Goal: Navigation & Orientation: Understand site structure

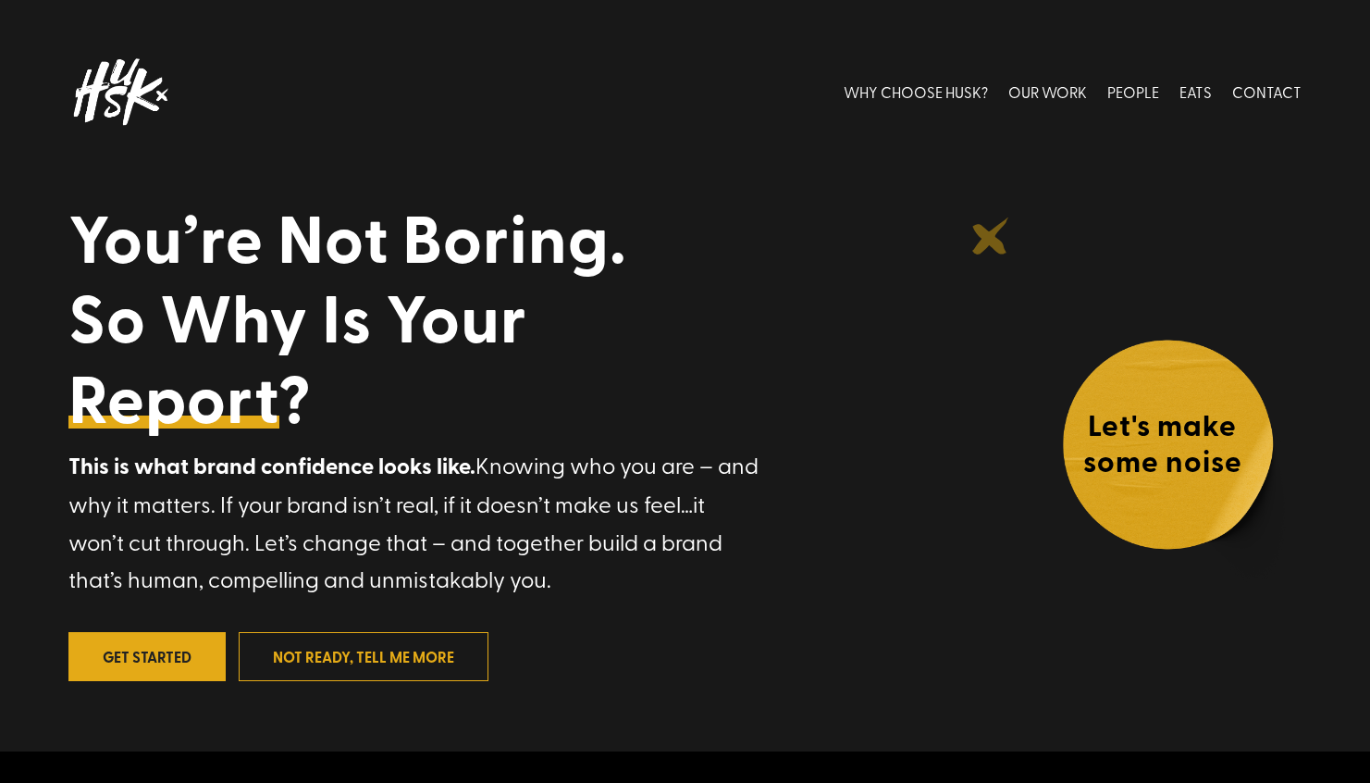
scroll to position [35, 0]
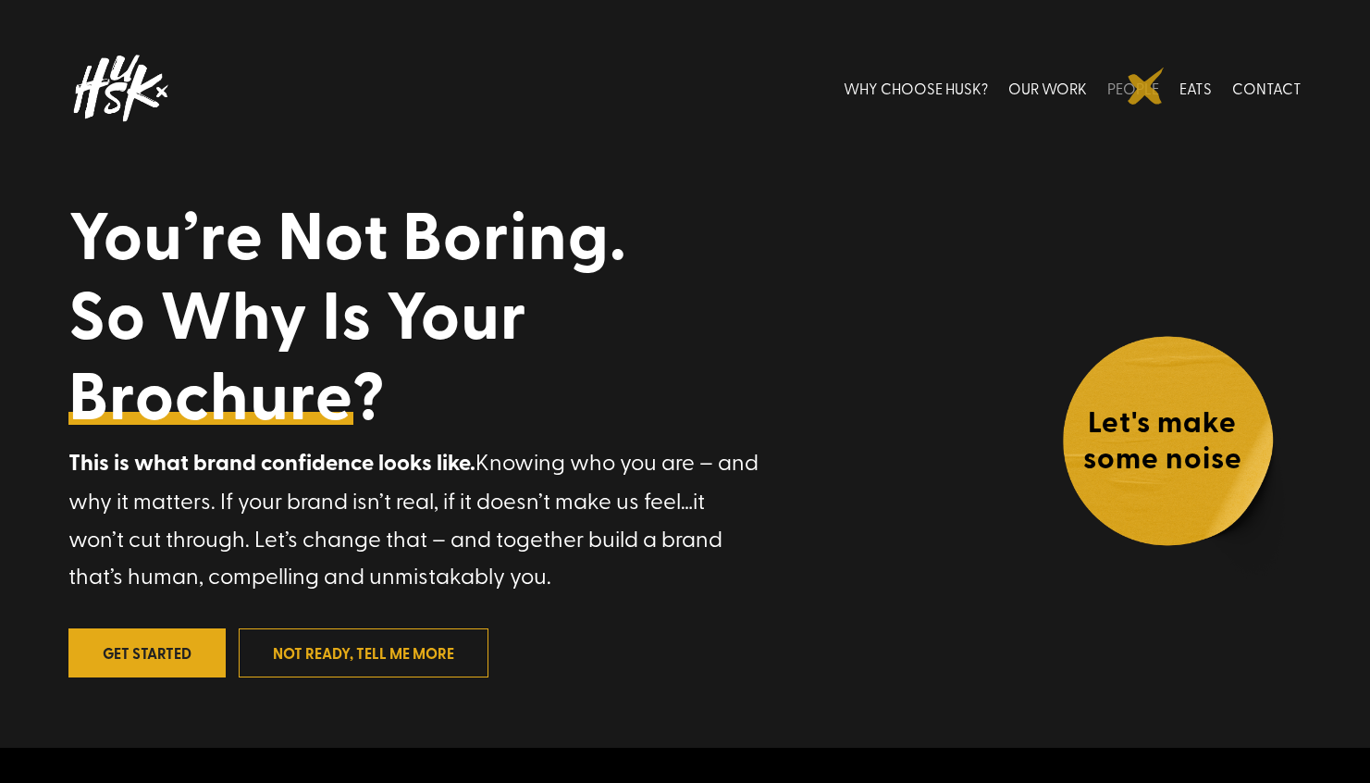
click at [1146, 86] on link "PEOPLE" at bounding box center [1133, 88] width 52 height 82
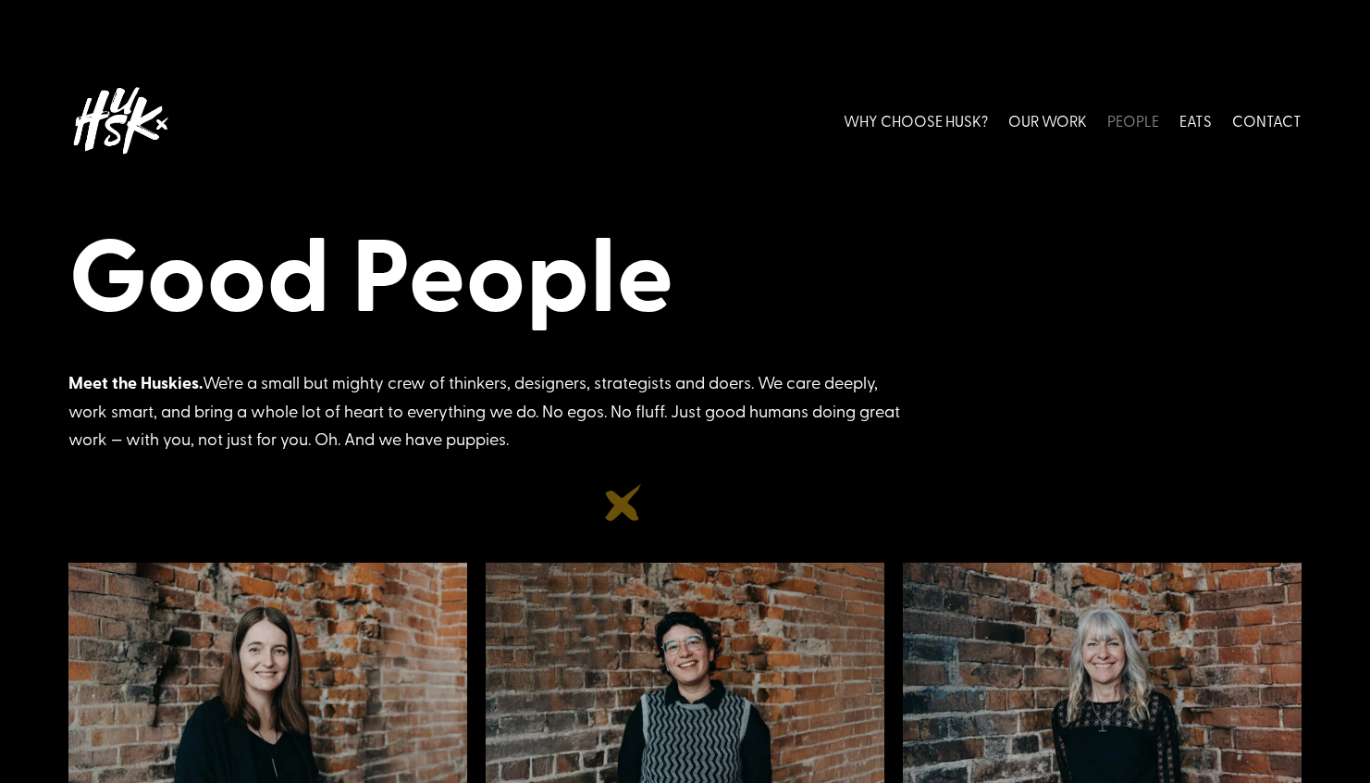
scroll to position [4, 0]
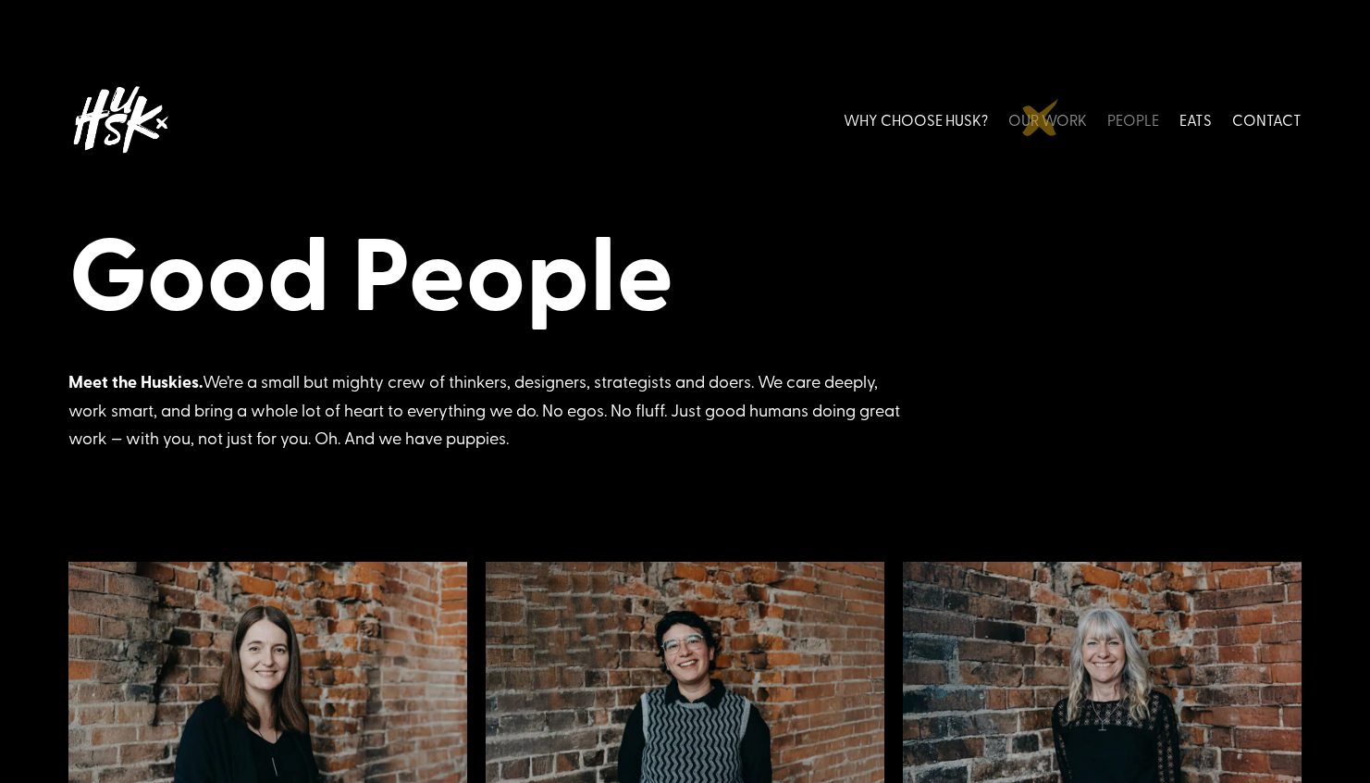
click at [1041, 117] on link "OUR WORK" at bounding box center [1047, 120] width 79 height 82
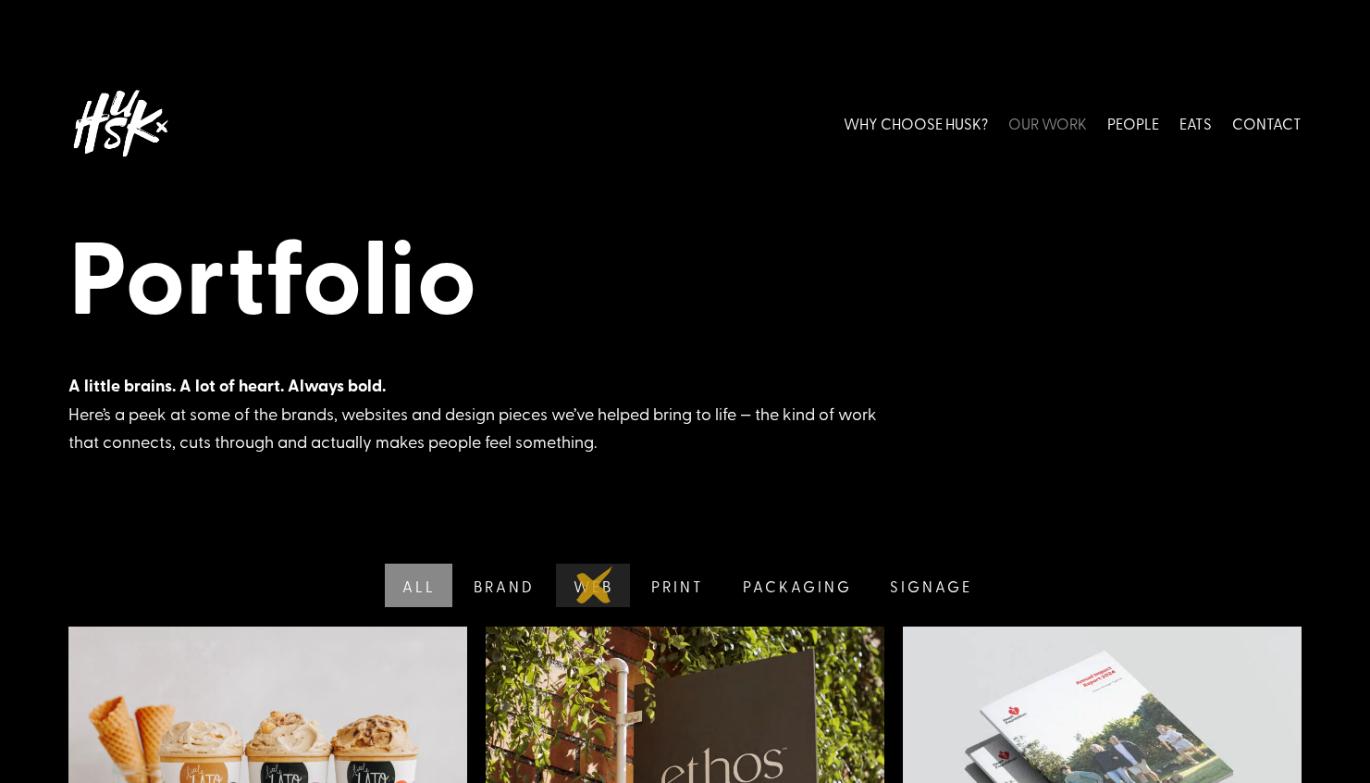
click at [595, 585] on link "Web" at bounding box center [591, 584] width 79 height 43
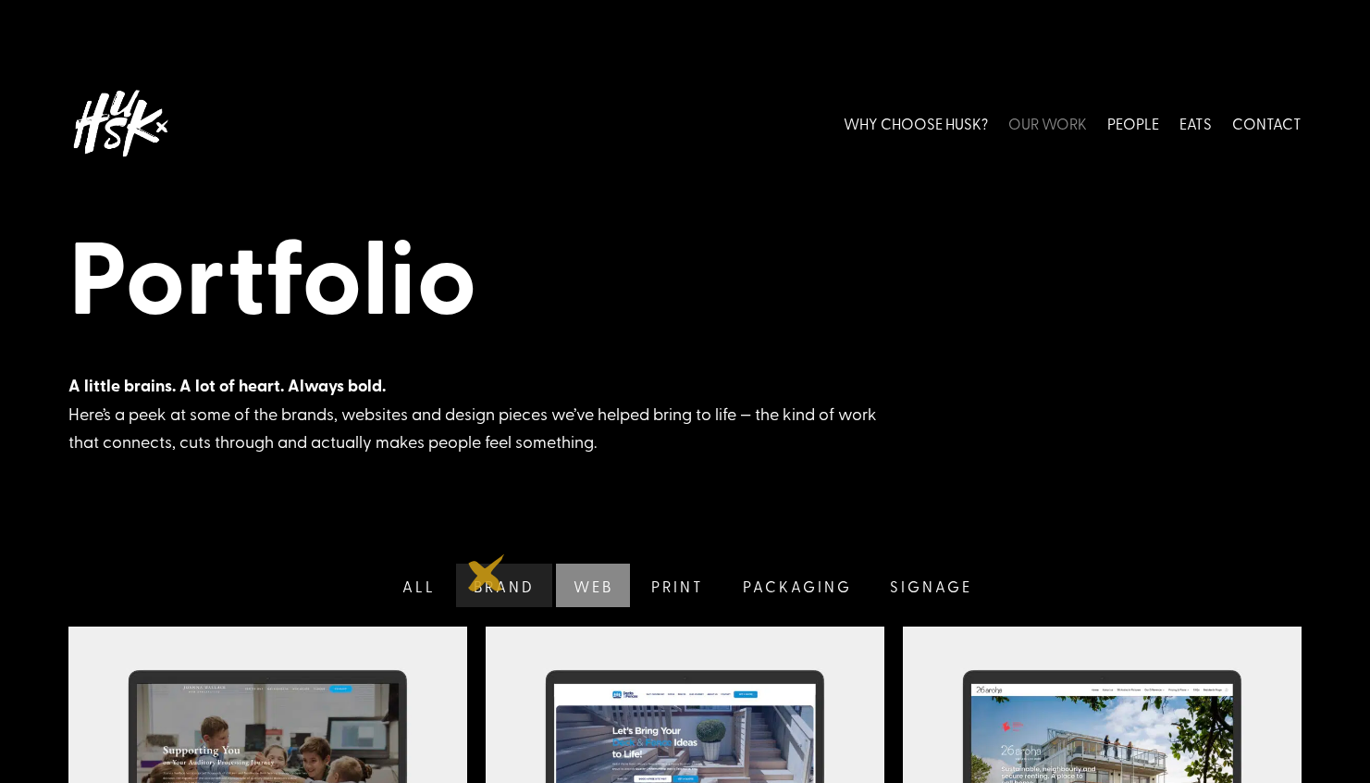
click at [487, 573] on link "Brand" at bounding box center [502, 584] width 100 height 43
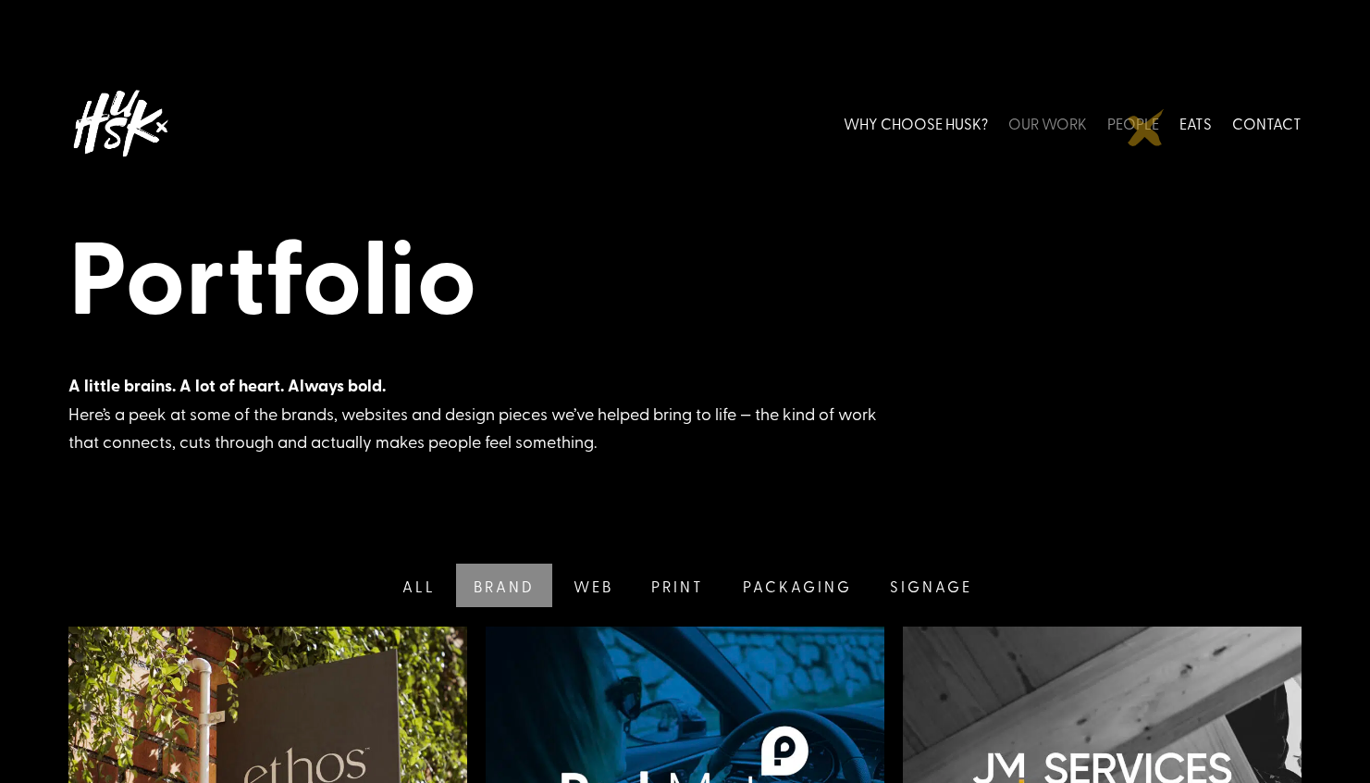
click at [1146, 128] on link "PEOPLE" at bounding box center [1133, 123] width 52 height 82
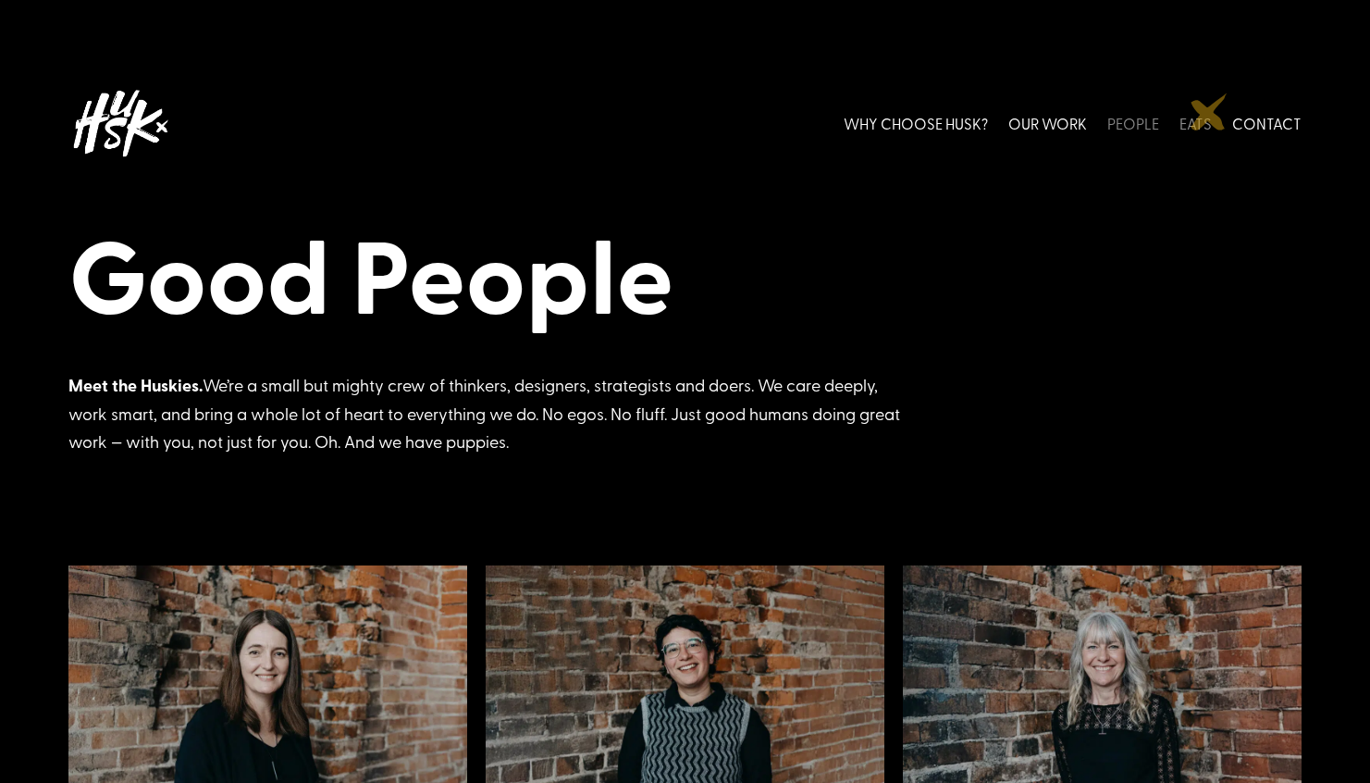
click at [1203, 117] on link "EATS" at bounding box center [1196, 123] width 32 height 82
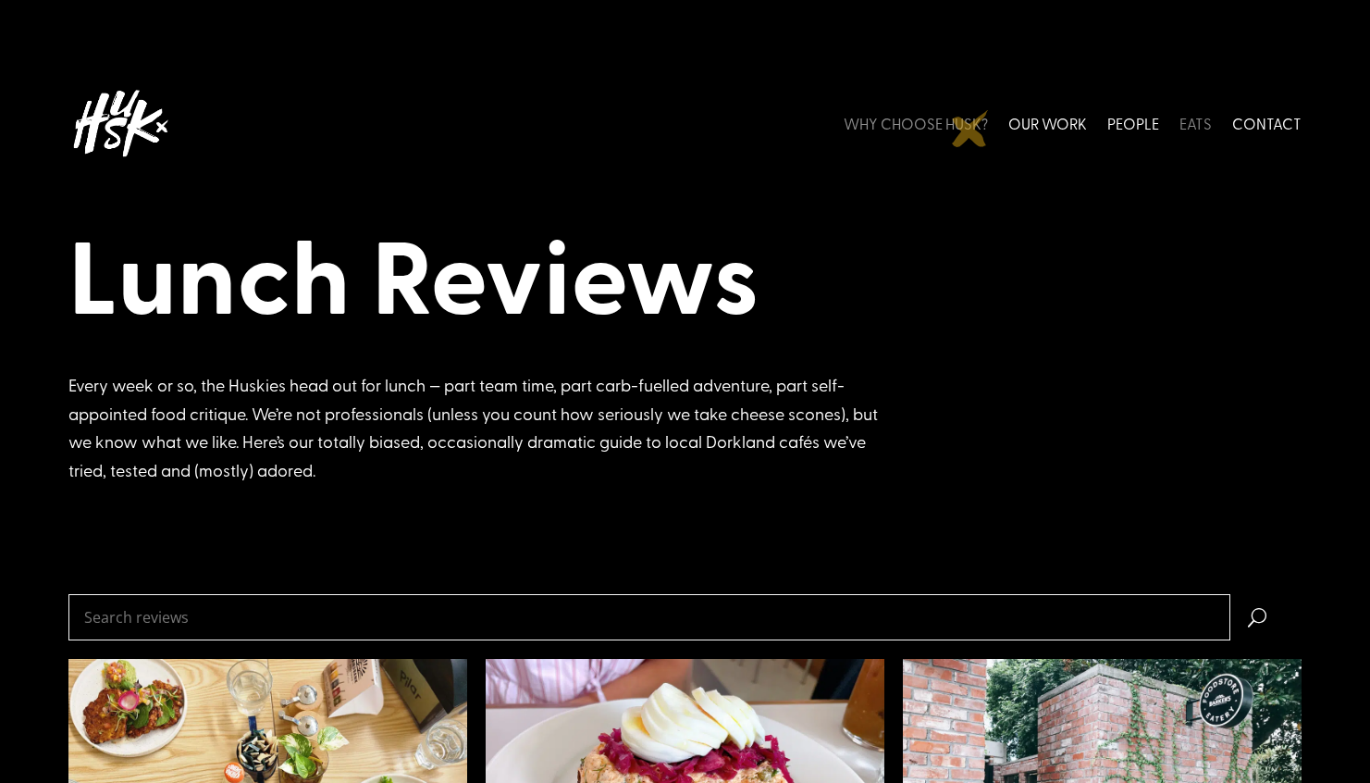
click at [970, 129] on link "WHY CHOOSE HUSK?" at bounding box center [916, 123] width 144 height 82
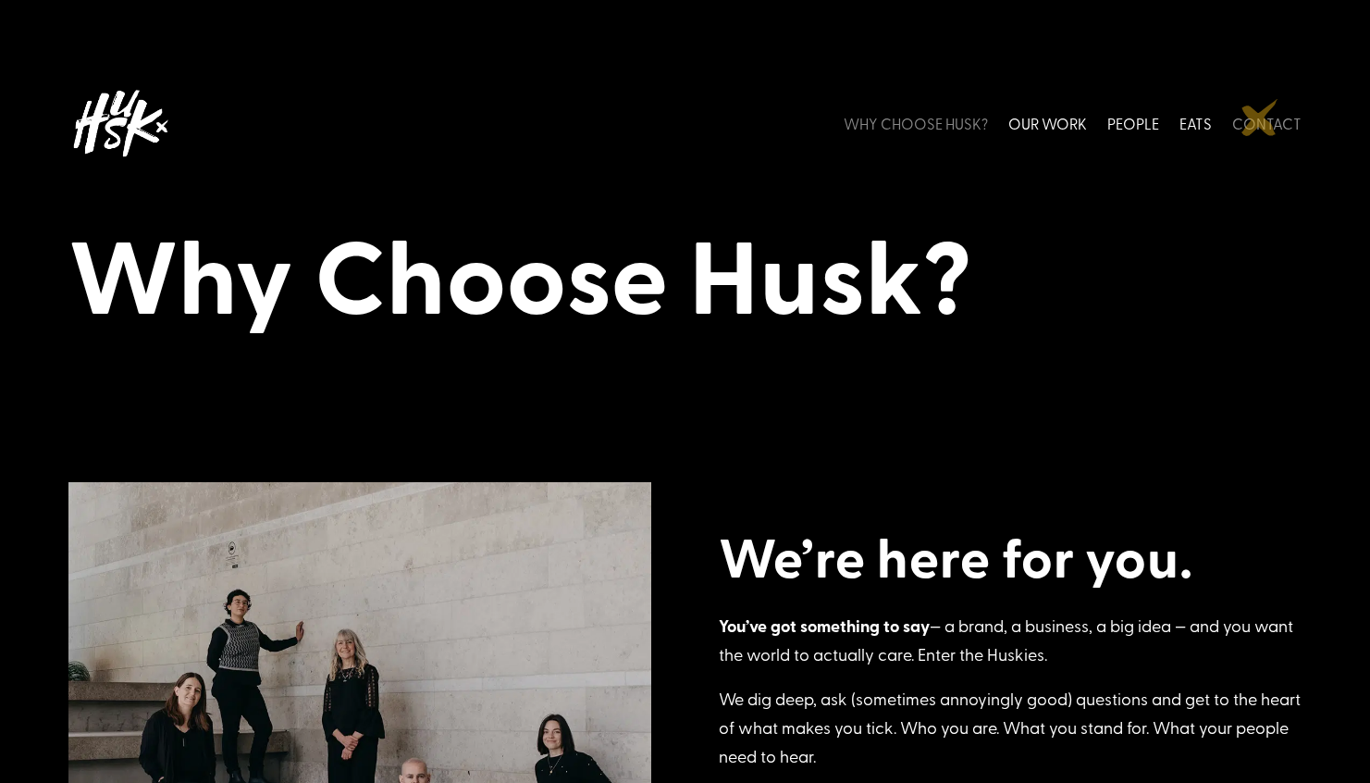
click at [1260, 117] on link "CONTACT" at bounding box center [1266, 123] width 69 height 82
click at [1272, 123] on link "CONTACT" at bounding box center [1266, 123] width 69 height 82
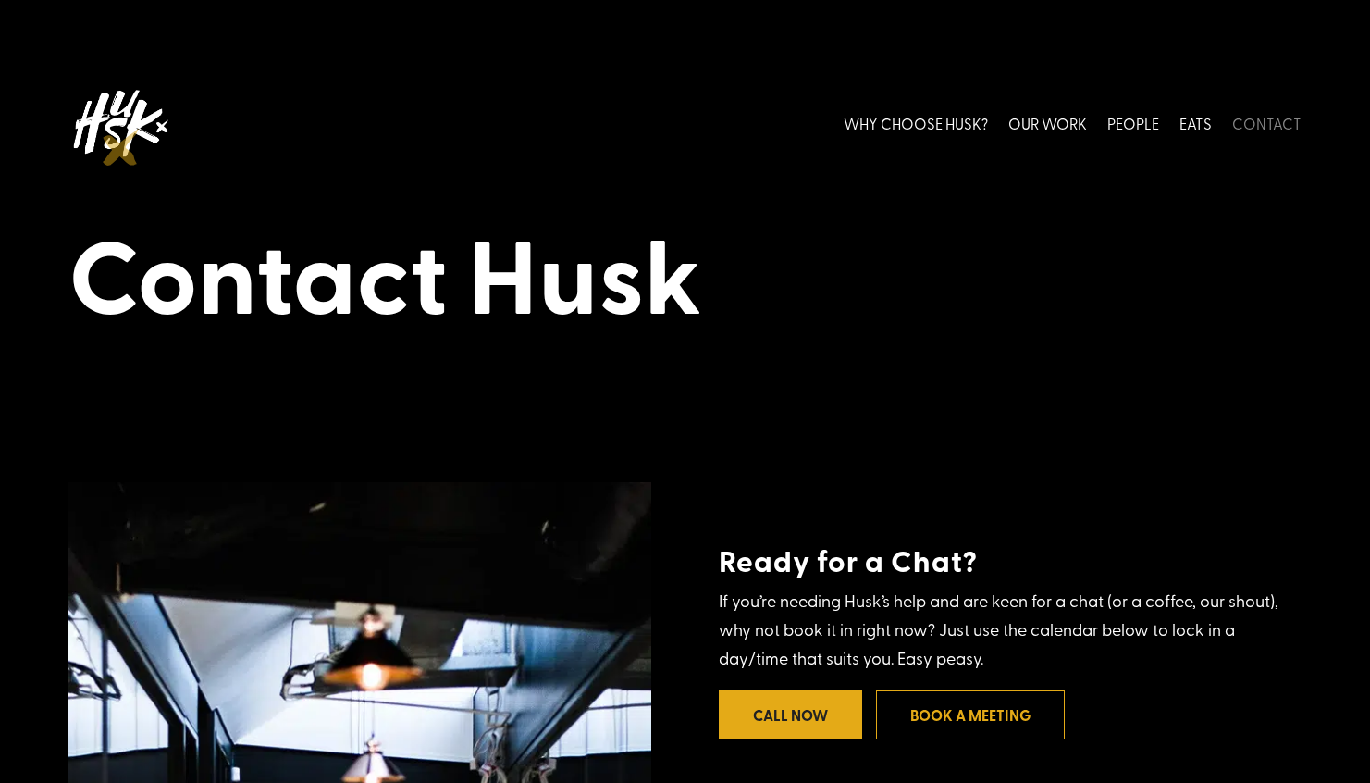
click at [133, 131] on img at bounding box center [119, 123] width 102 height 82
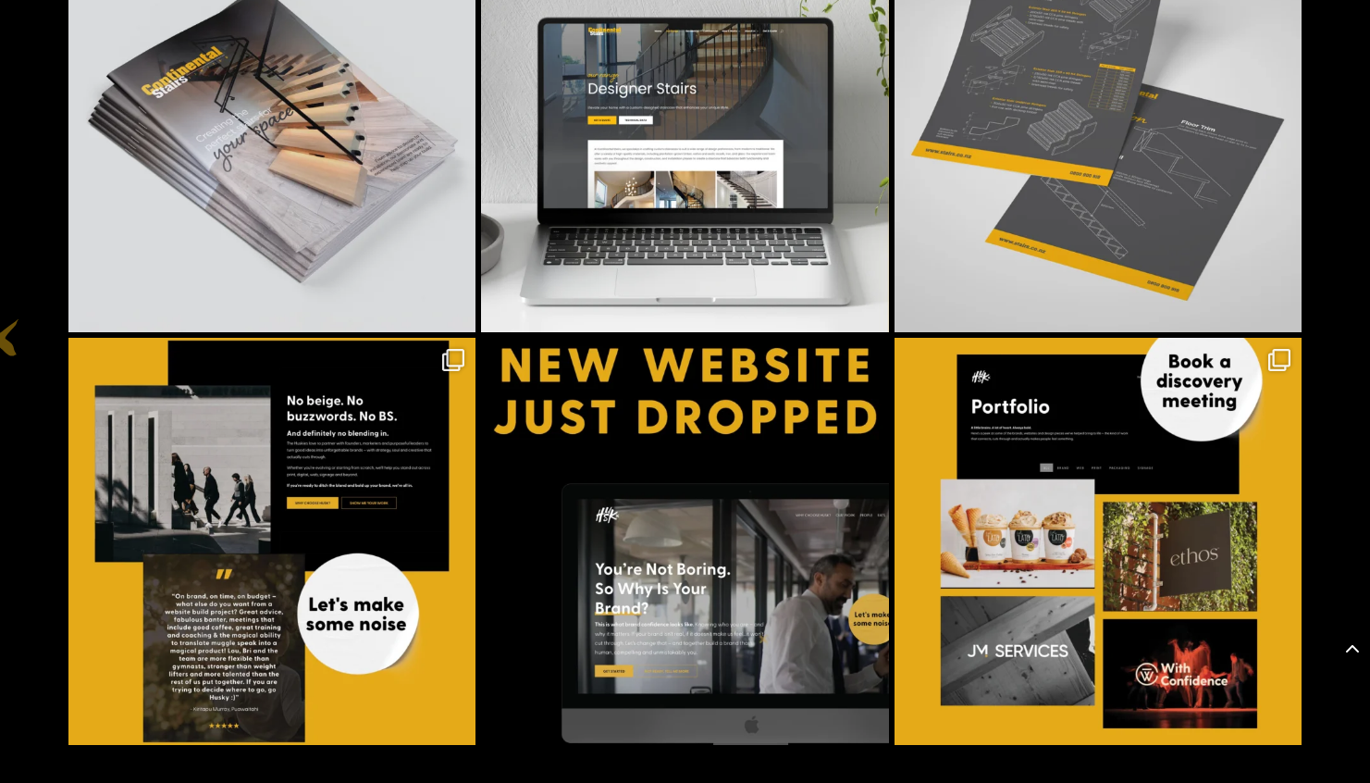
scroll to position [5149, 0]
